Goal: Transaction & Acquisition: Purchase product/service

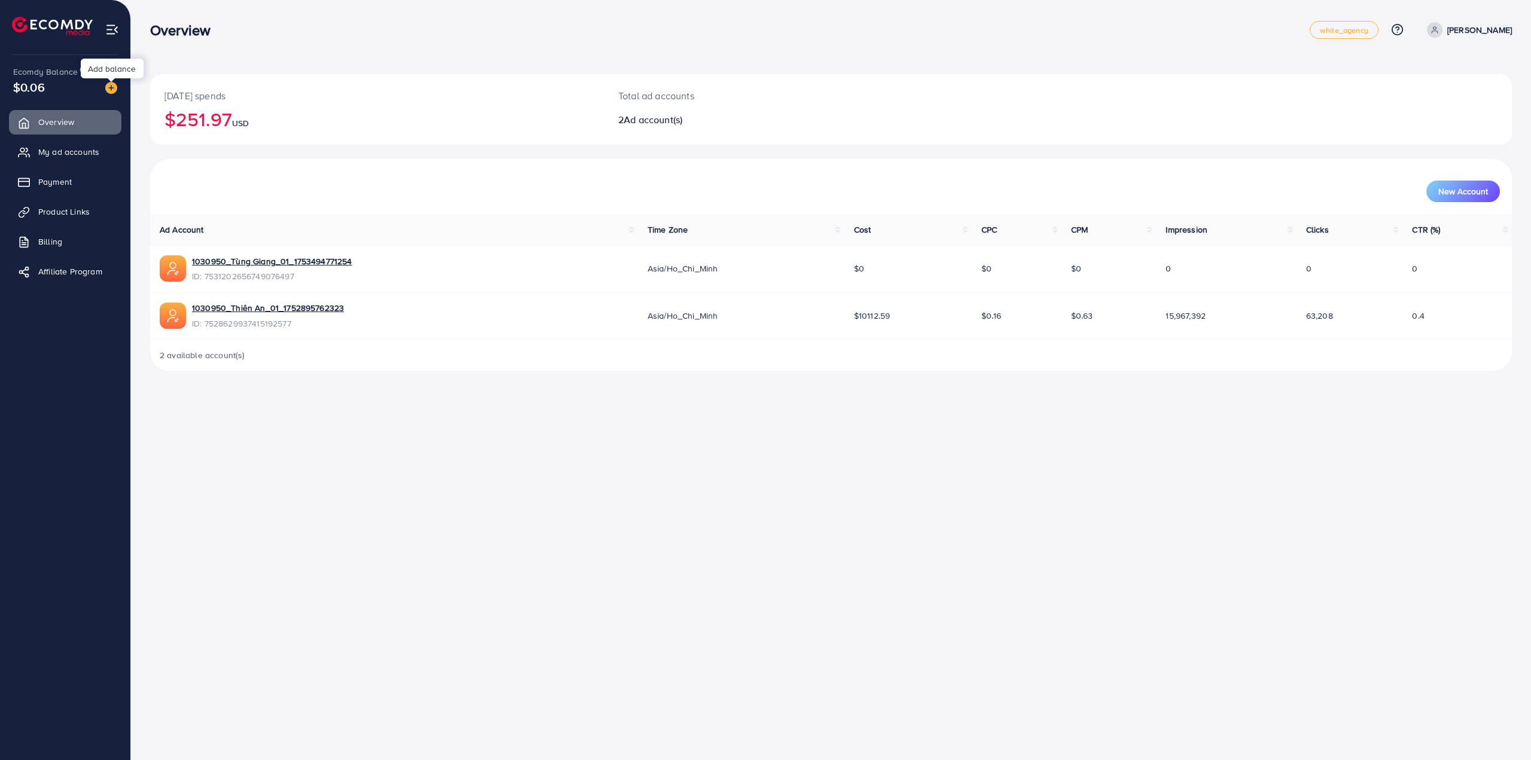
click at [111, 90] on img at bounding box center [111, 88] width 12 height 12
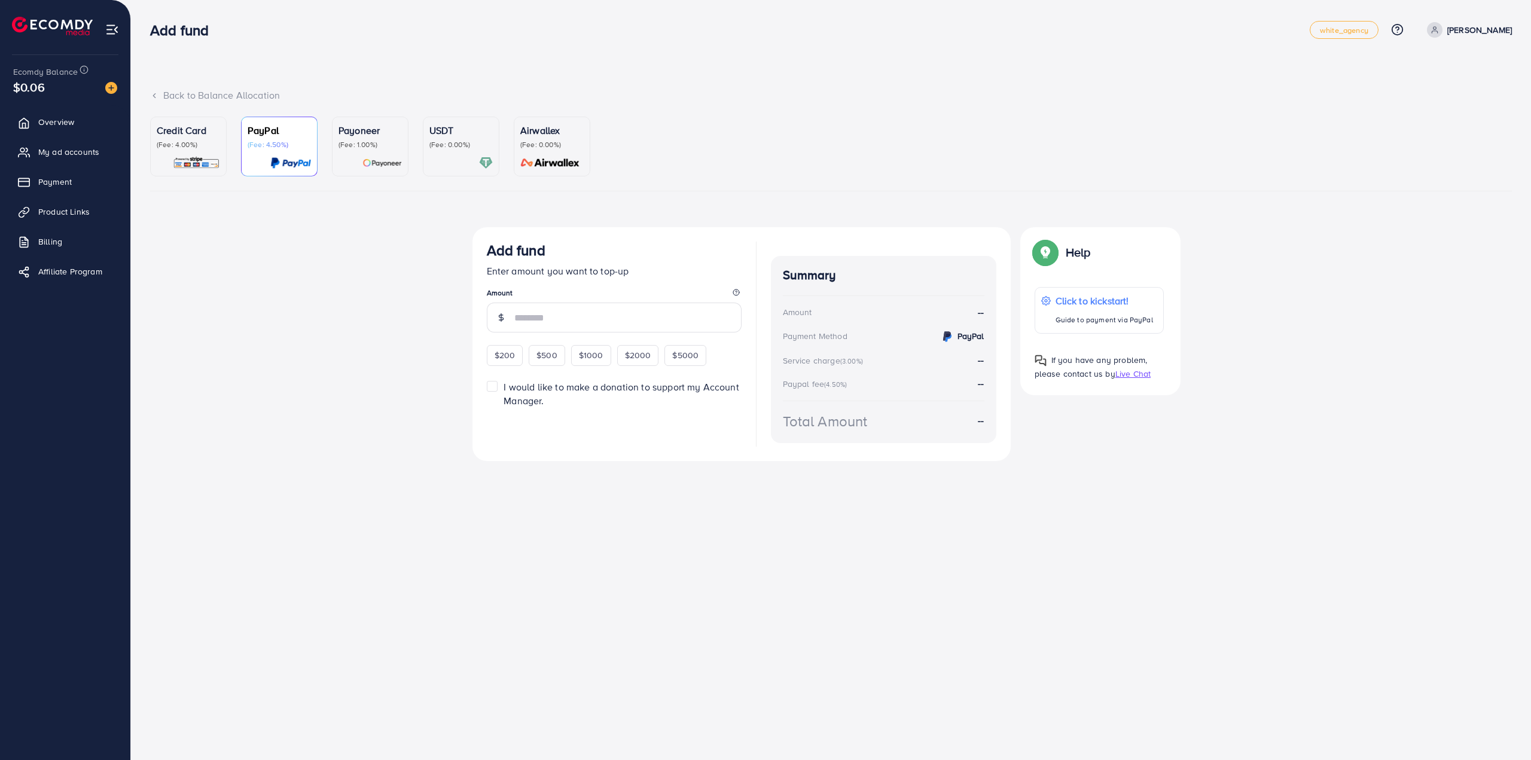
click at [487, 164] on img at bounding box center [486, 163] width 14 height 14
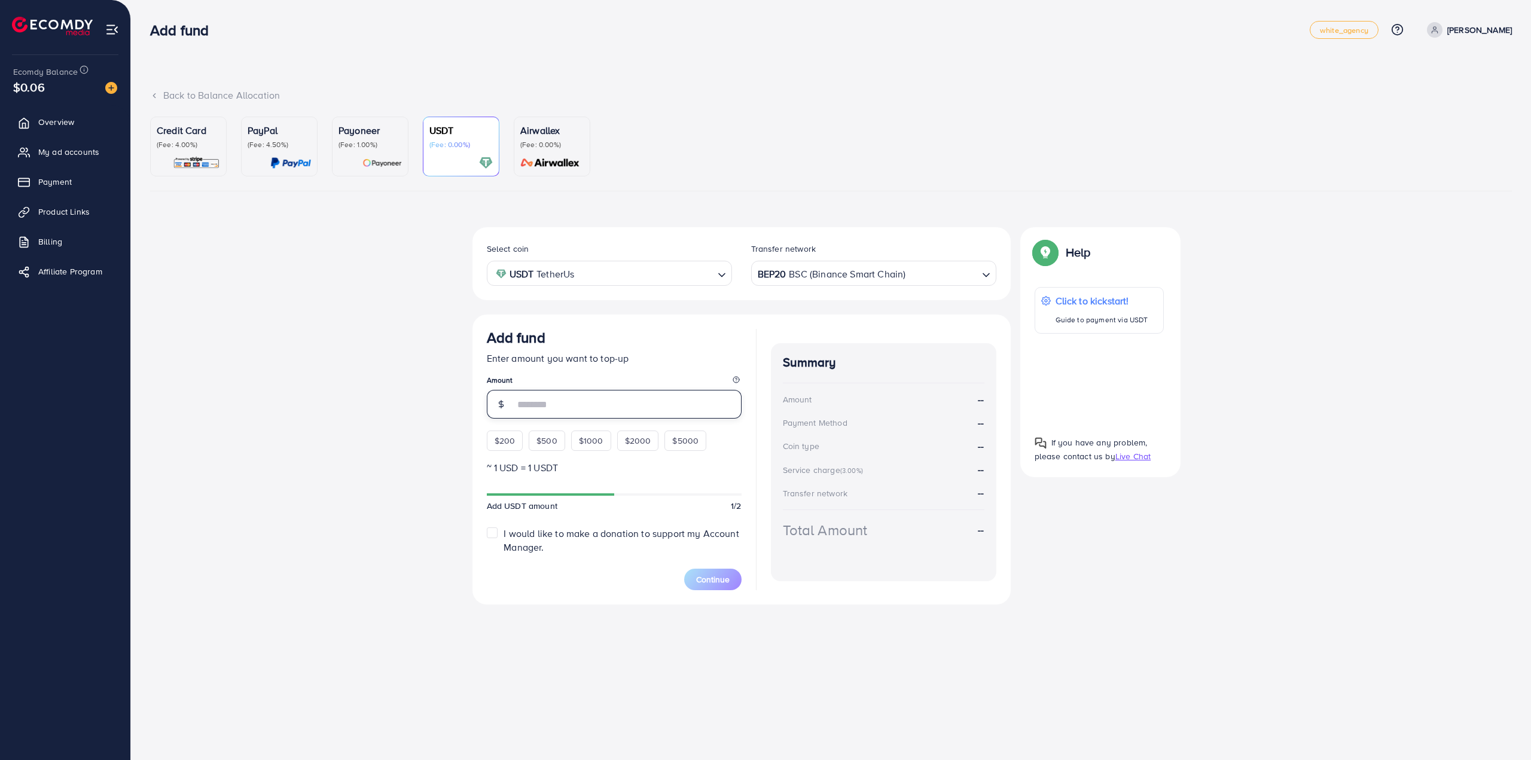
click at [578, 397] on input "number" at bounding box center [627, 404] width 227 height 29
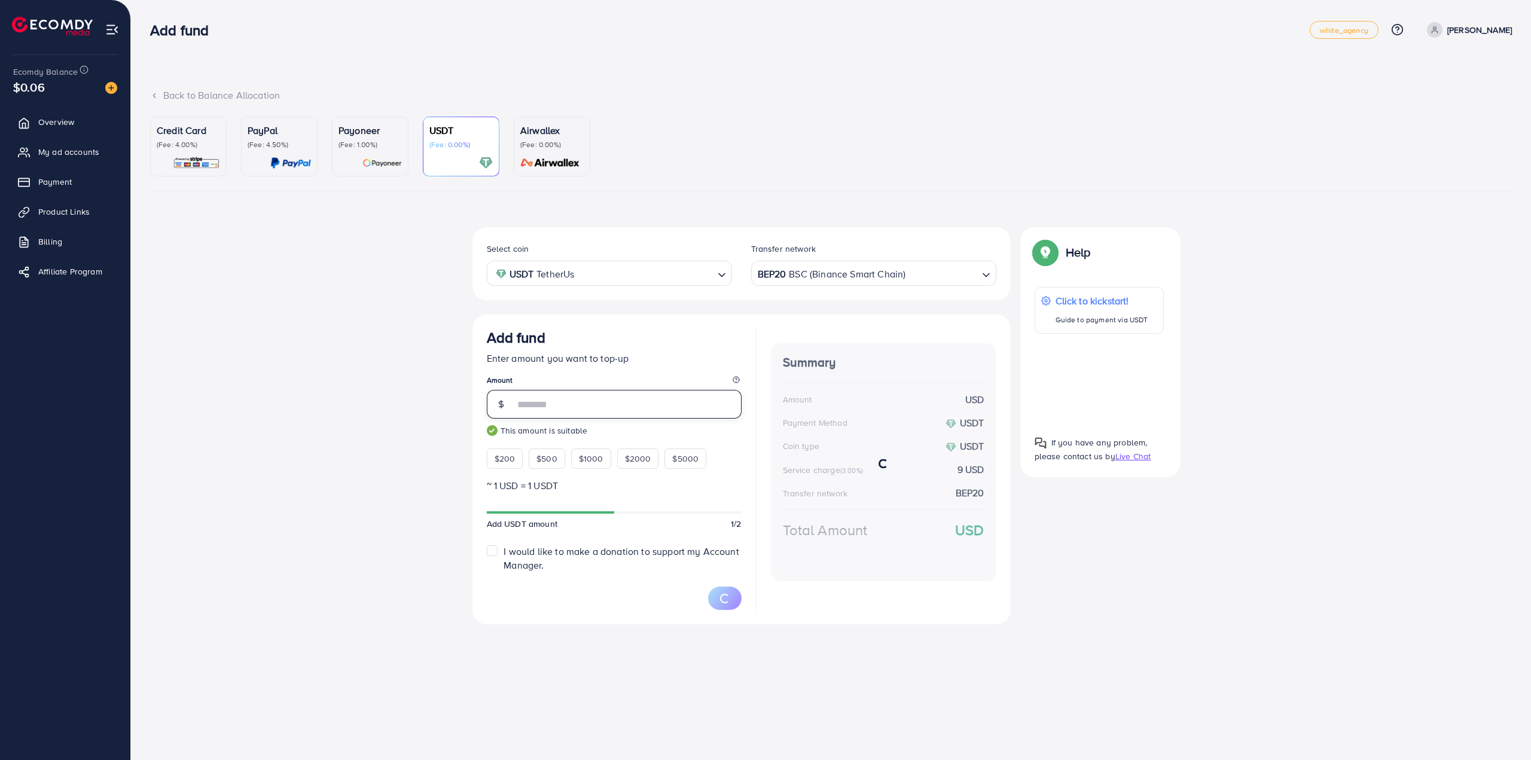
type input "***"
click at [447, 370] on div "Select coin USDT TetherUs Loading... Transfer network BEP20 BSC (Binance Smart …" at bounding box center [830, 430] width 1361 height 407
click at [688, 597] on button "Continue" at bounding box center [712, 598] width 57 height 22
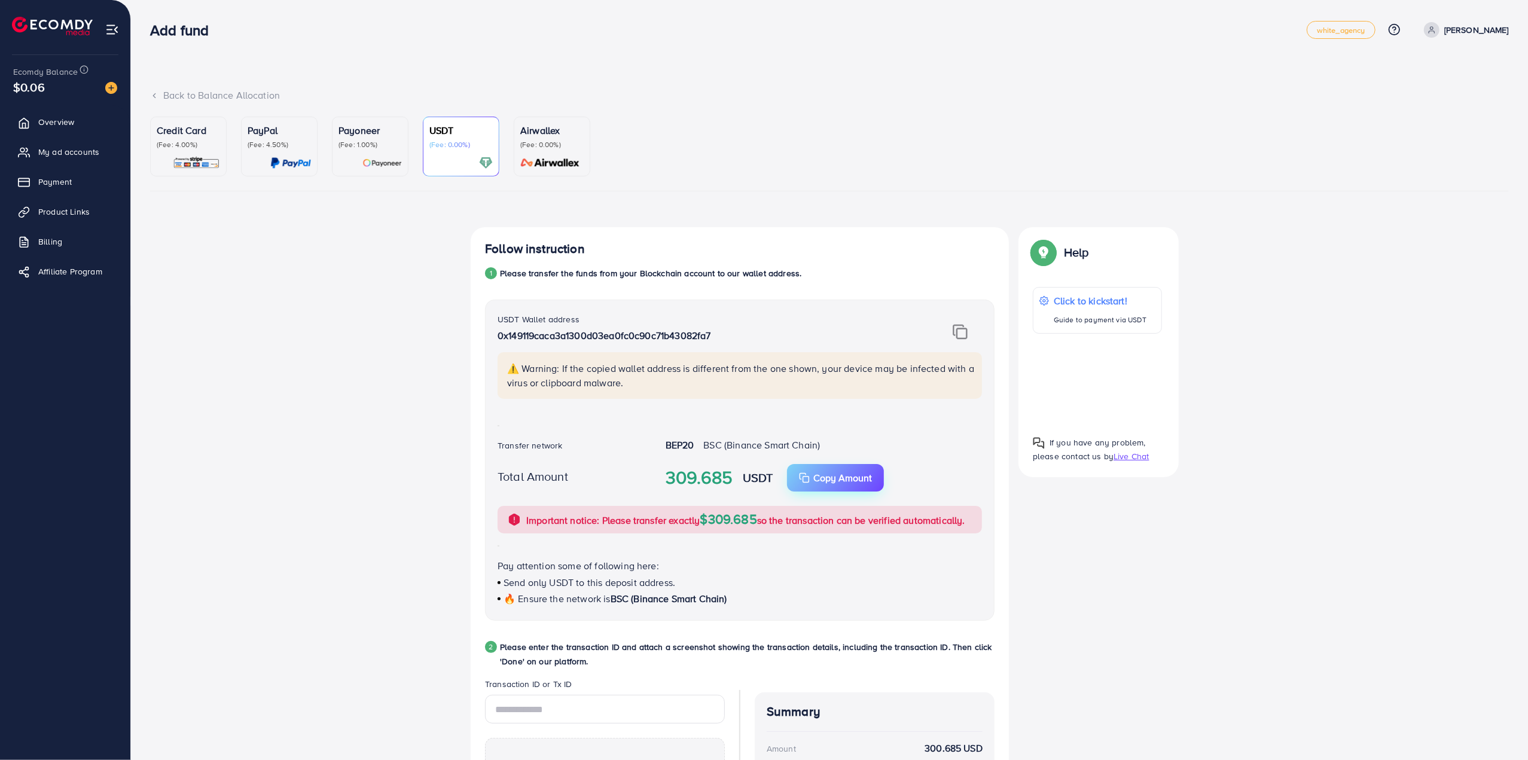
click at [844, 484] on p "Copy Amount" at bounding box center [842, 478] width 59 height 14
click at [964, 328] on img at bounding box center [960, 332] width 15 height 16
click at [1223, 503] on div "Follow instruction 1 Please transfer the funds from your Blockchain account to …" at bounding box center [829, 590] width 1358 height 727
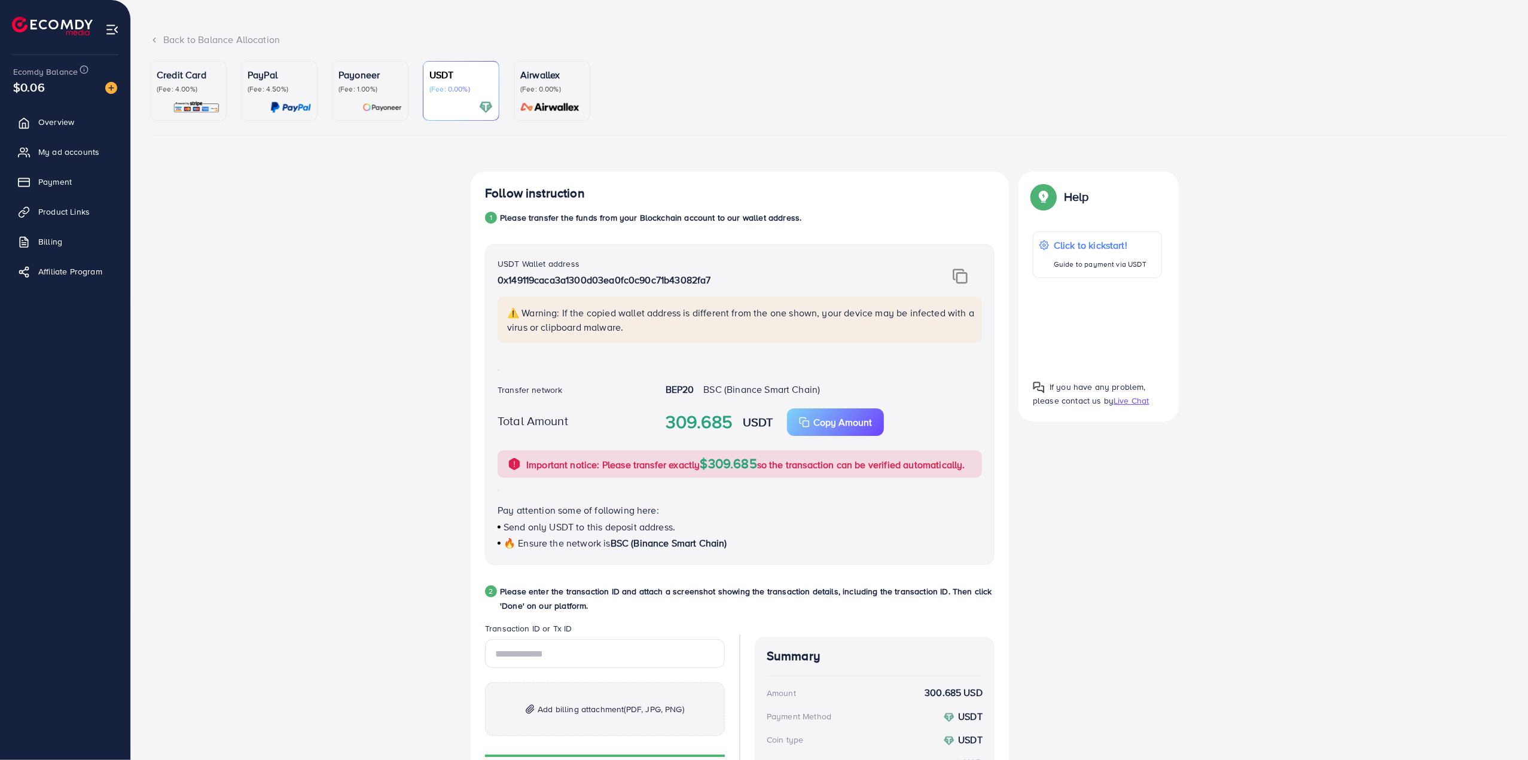
scroll to position [120, 0]
